Goal: Information Seeking & Learning: Find specific fact

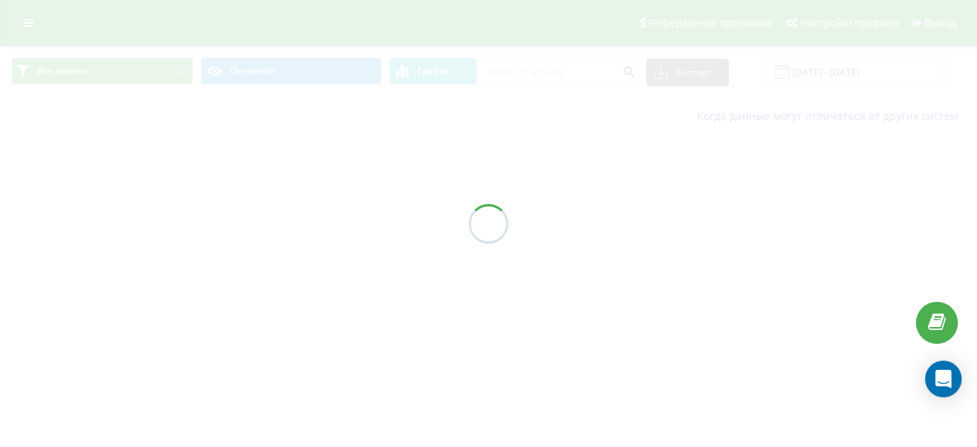
click at [549, 67] on div at bounding box center [488, 223] width 977 height 447
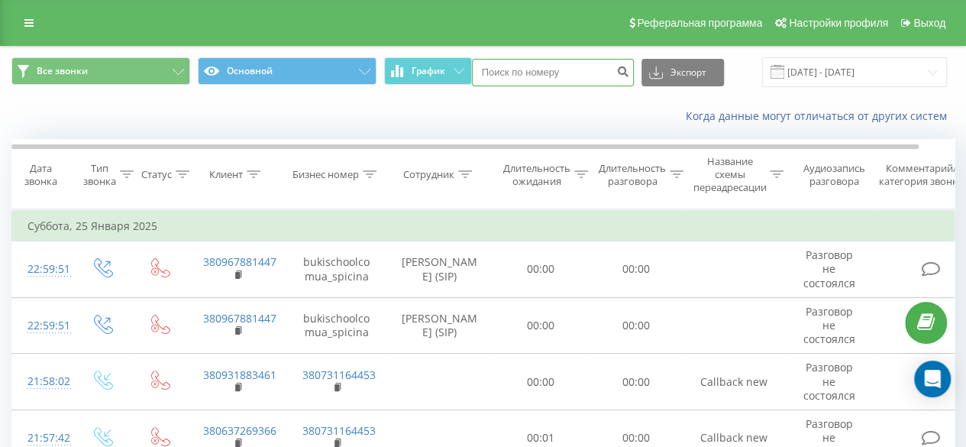
click at [556, 73] on input at bounding box center [553, 72] width 162 height 27
paste input "0985208106"
type input "0985208106"
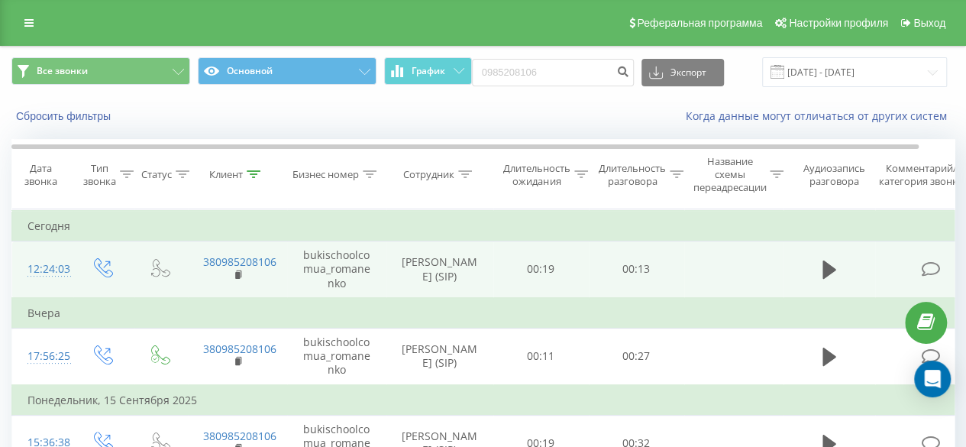
click at [840, 276] on td at bounding box center [829, 269] width 92 height 56
click at [835, 271] on button at bounding box center [829, 269] width 23 height 23
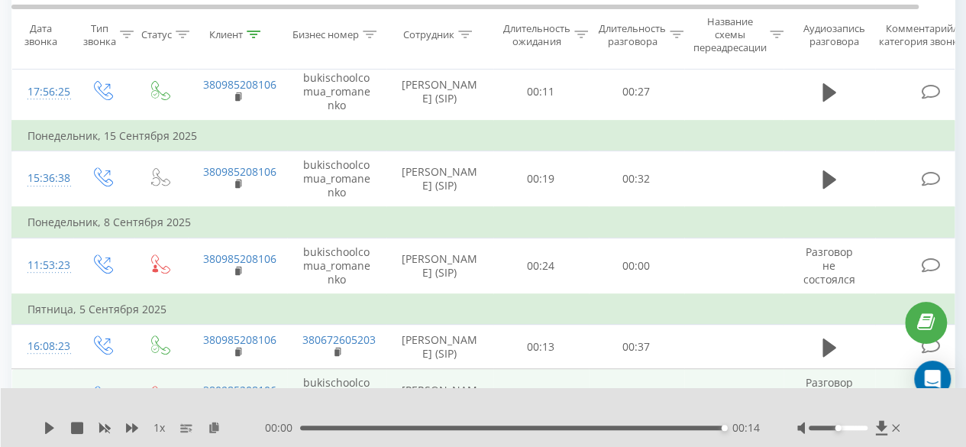
scroll to position [305, 0]
